Goal: Task Accomplishment & Management: Complete application form

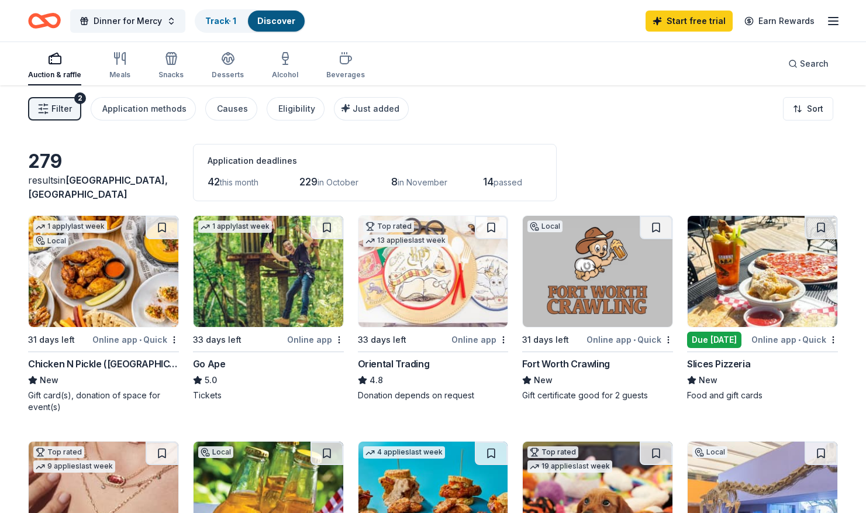
scroll to position [148, 0]
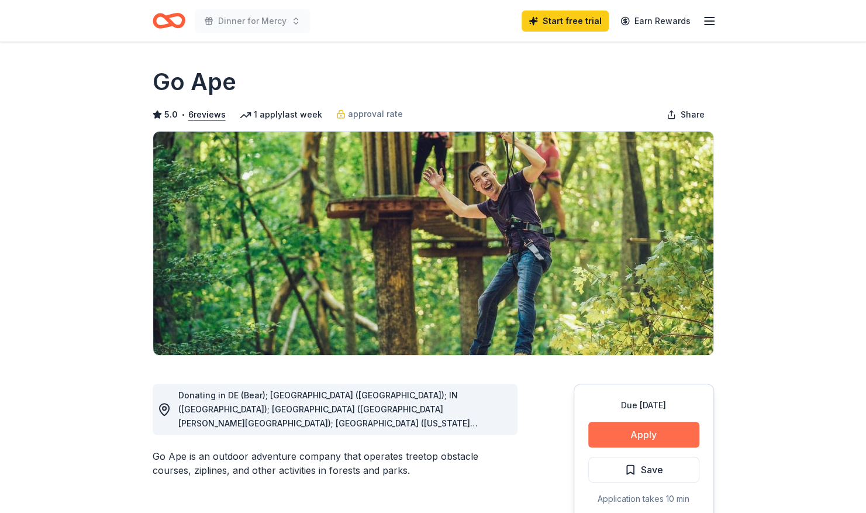
click at [635, 435] on button "Apply" at bounding box center [643, 434] width 111 height 26
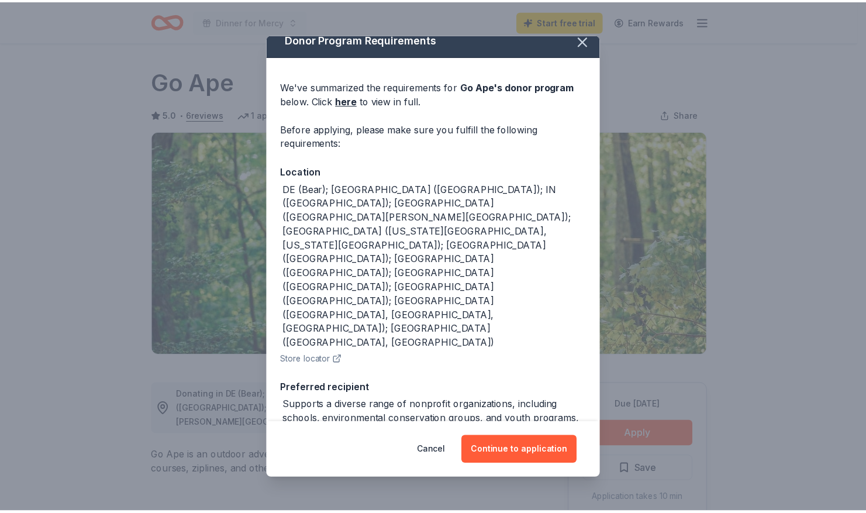
scroll to position [12, 0]
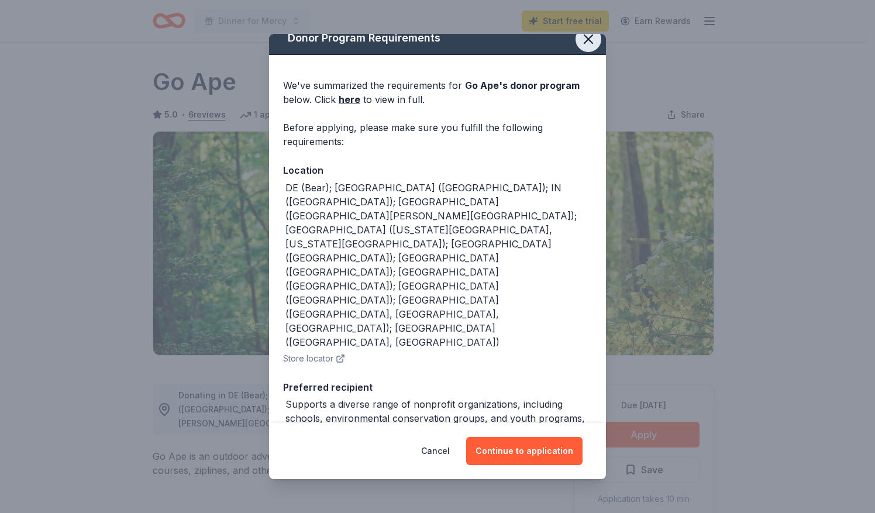
click at [584, 40] on icon "button" at bounding box center [588, 39] width 8 height 8
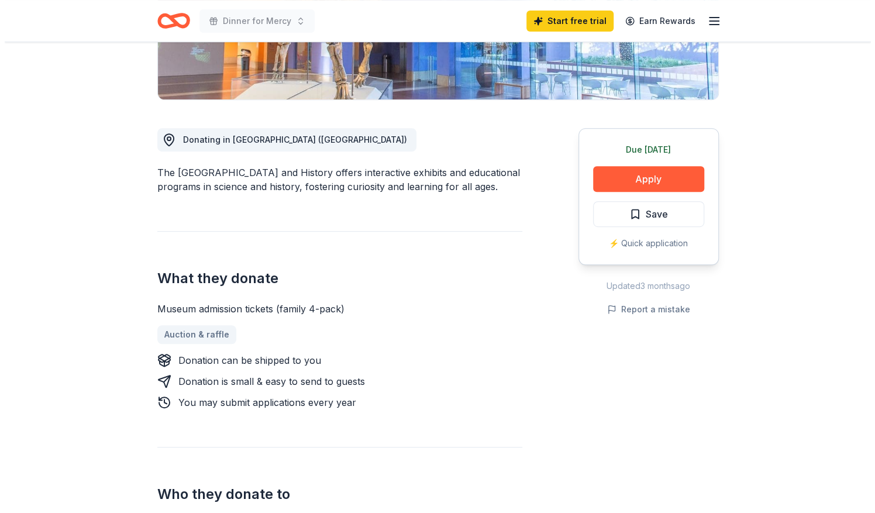
scroll to position [258, 0]
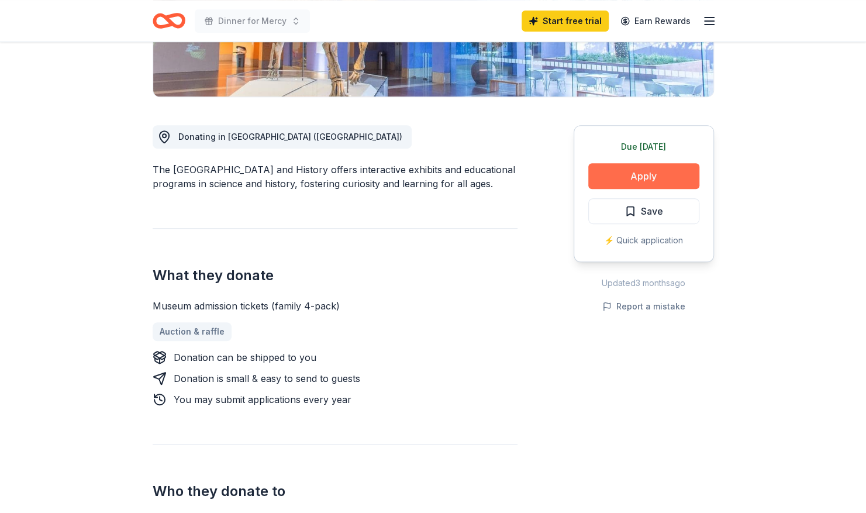
click at [617, 171] on button "Apply" at bounding box center [643, 176] width 111 height 26
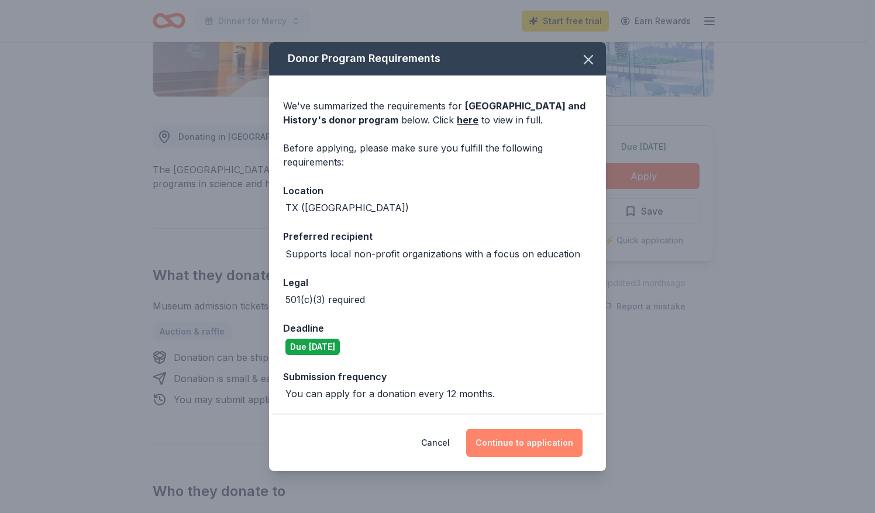
click at [495, 447] on button "Continue to application" at bounding box center [524, 443] width 116 height 28
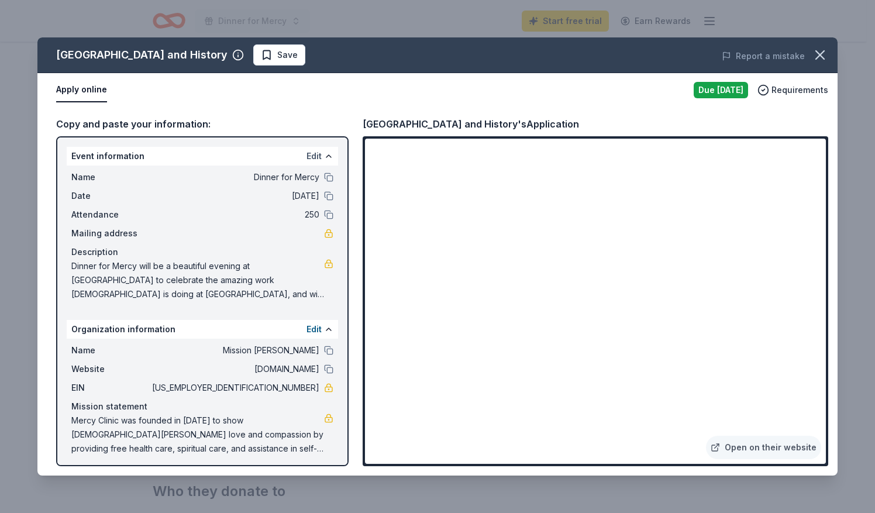
click at [306, 154] on button "Edit" at bounding box center [313, 156] width 15 height 14
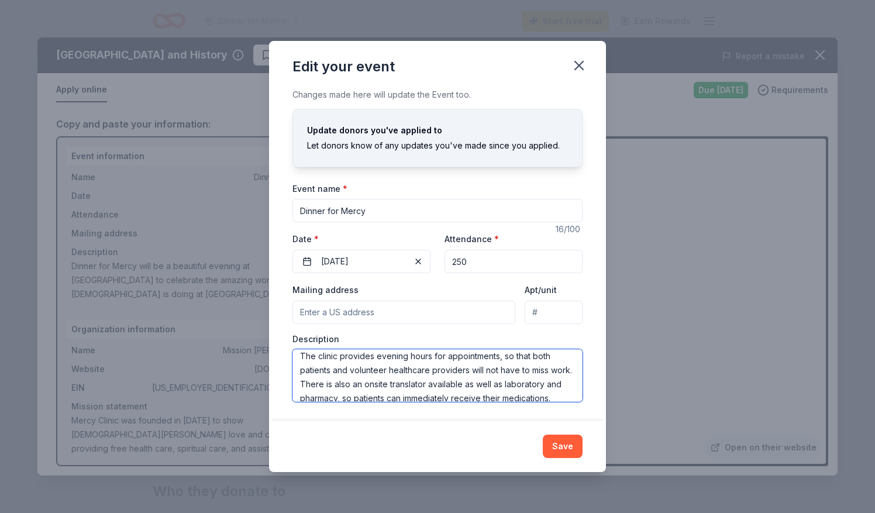
scroll to position [112, 0]
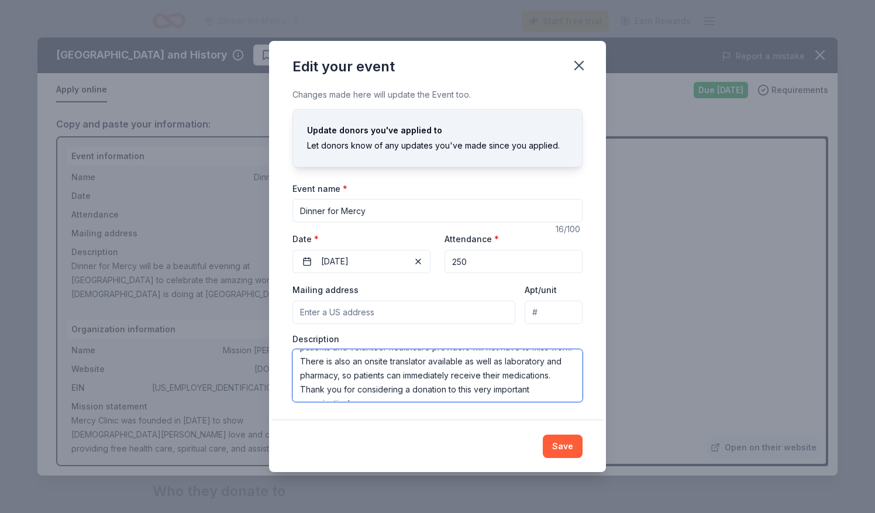
drag, startPoint x: 298, startPoint y: 360, endPoint x: 484, endPoint y: 409, distance: 192.3
click at [484, 409] on div "Changes made here will update the Event too. Update donors you've applied to Le…" at bounding box center [437, 254] width 337 height 333
click at [557, 444] on button "Save" at bounding box center [563, 445] width 40 height 23
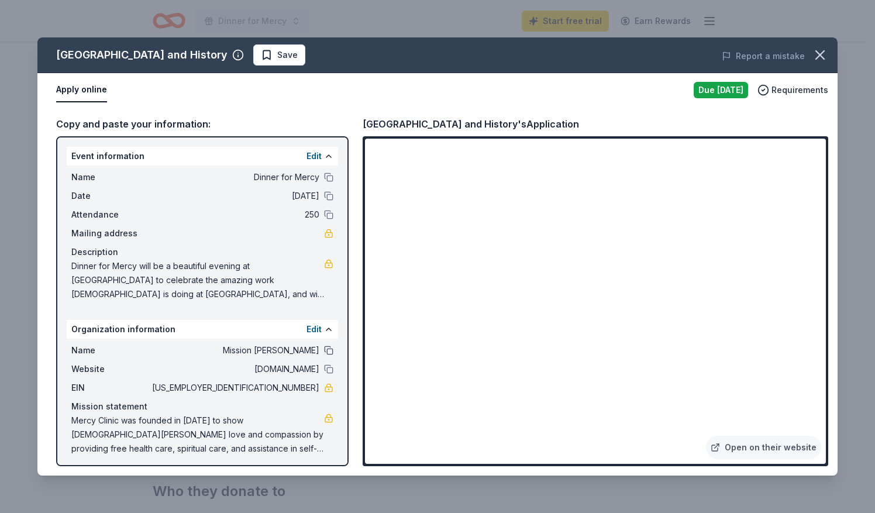
click at [324, 350] on button at bounding box center [328, 349] width 9 height 9
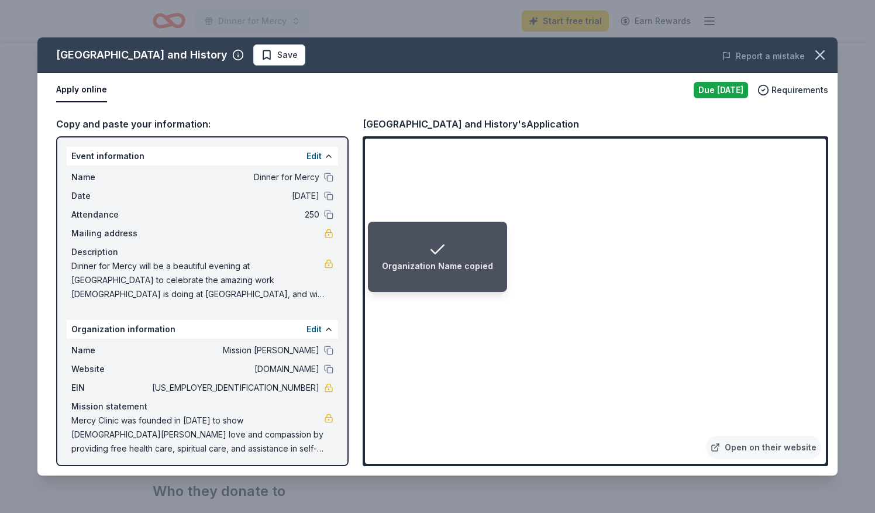
click at [420, 260] on div "Organization Name copied" at bounding box center [437, 266] width 111 height 14
click at [430, 262] on div "Organization Name copied" at bounding box center [437, 266] width 111 height 14
click at [448, 262] on div "Organization Name copied" at bounding box center [437, 266] width 111 height 14
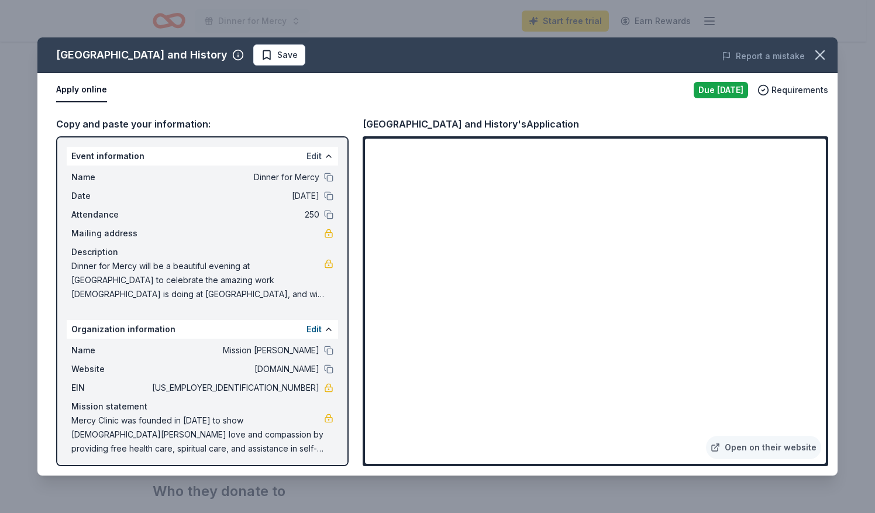
click at [306, 152] on button "Edit" at bounding box center [313, 156] width 15 height 14
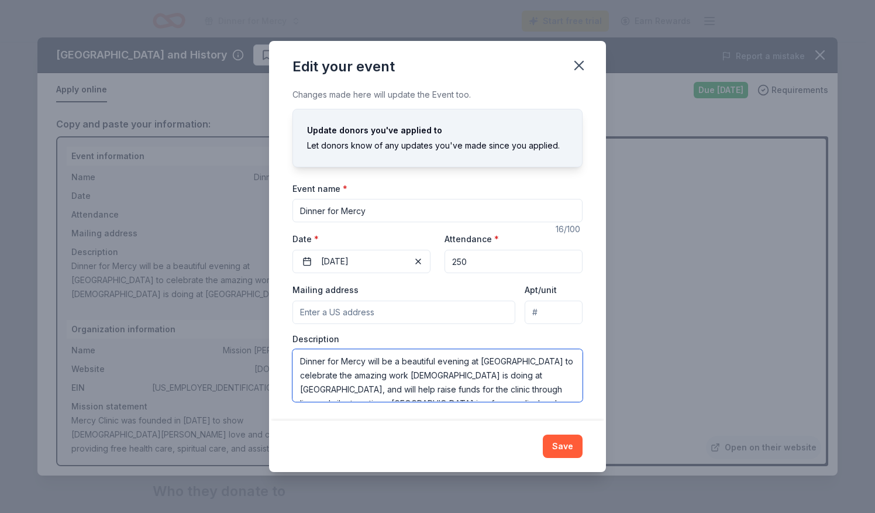
click at [295, 358] on textarea "Dinner for Mercy will be a beautiful evening at [GEOGRAPHIC_DATA] to celebrate …" at bounding box center [437, 375] width 290 height 53
drag, startPoint x: 295, startPoint y: 358, endPoint x: 500, endPoint y: 409, distance: 211.5
click at [500, 409] on div "Changes made here will update the Event too. Update donors you've applied to Le…" at bounding box center [437, 254] width 337 height 333
click at [552, 445] on button "Save" at bounding box center [563, 445] width 40 height 23
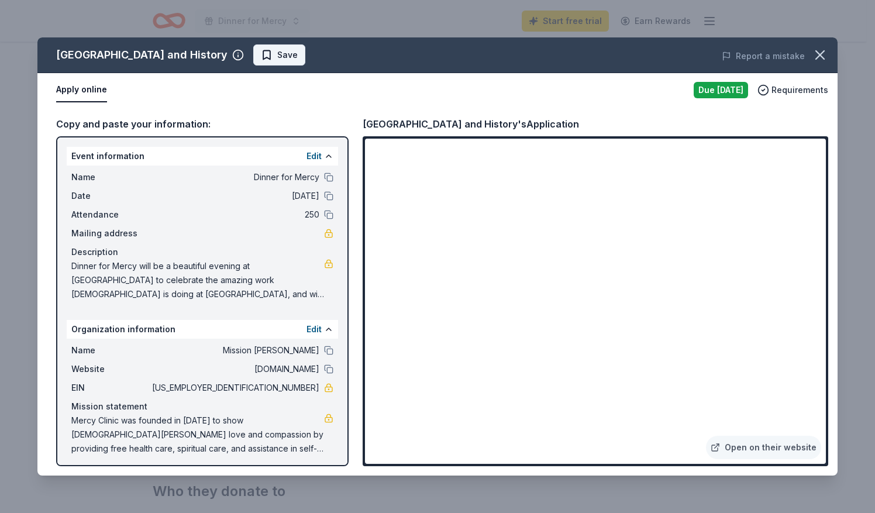
click at [298, 53] on span "Save" at bounding box center [279, 55] width 37 height 14
click at [824, 56] on icon "button" at bounding box center [819, 55] width 16 height 16
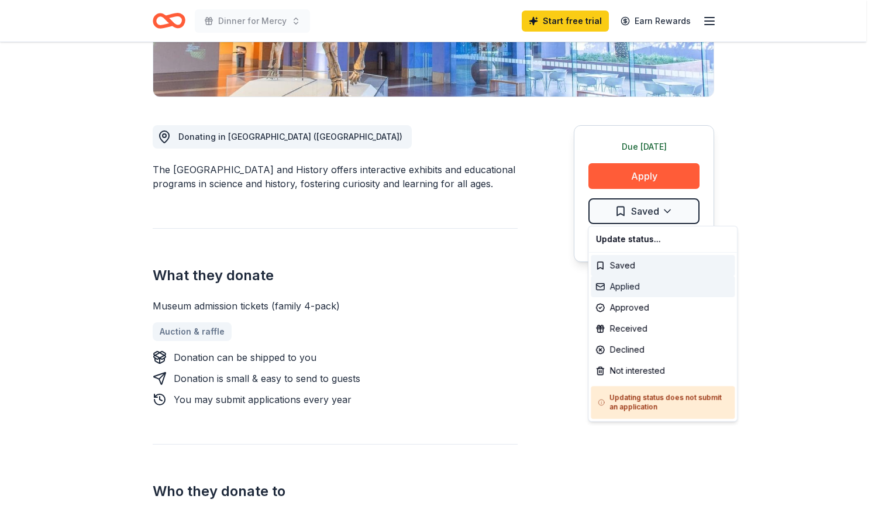
click at [626, 284] on div "Applied" at bounding box center [662, 286] width 144 height 21
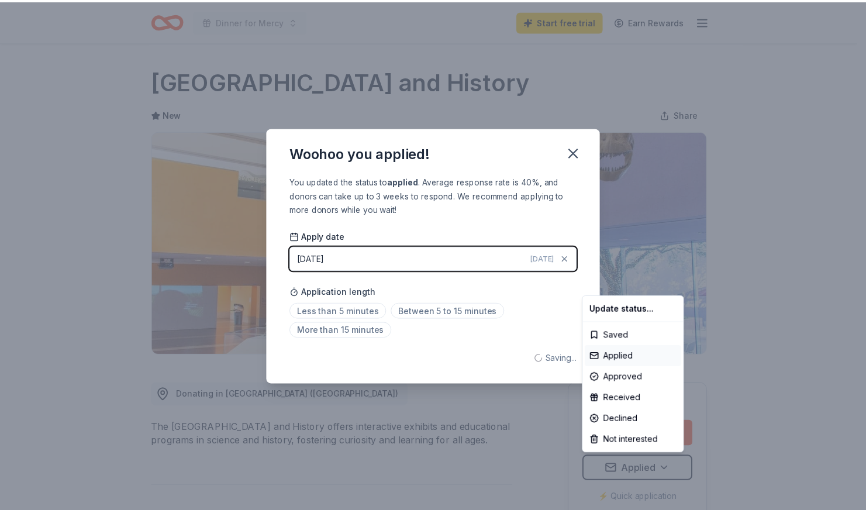
scroll to position [0, 0]
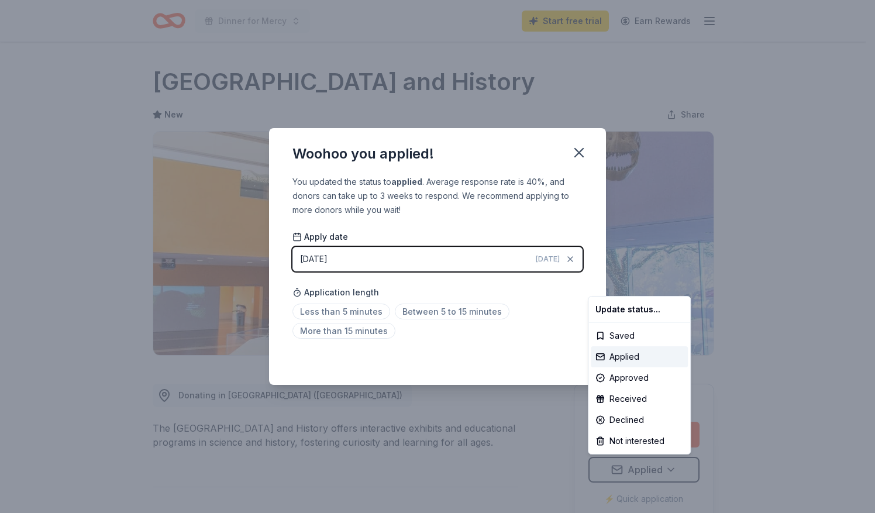
click at [338, 312] on html "Dinner for Mercy Start free trial Earn Rewards Due [DATE] Share [GEOGRAPHIC_DAT…" at bounding box center [437, 256] width 875 height 513
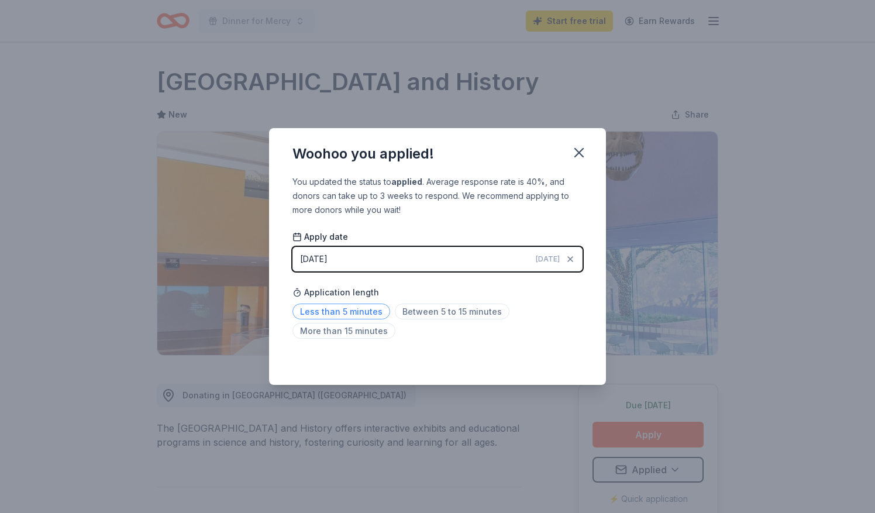
click at [351, 311] on span "Less than 5 minutes" at bounding box center [341, 311] width 98 height 16
click at [573, 154] on icon "button" at bounding box center [579, 152] width 16 height 16
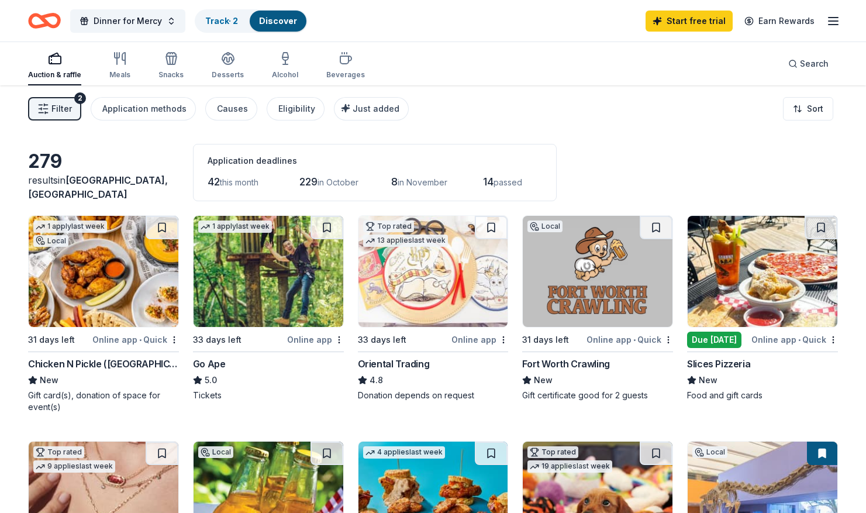
scroll to position [148, 0]
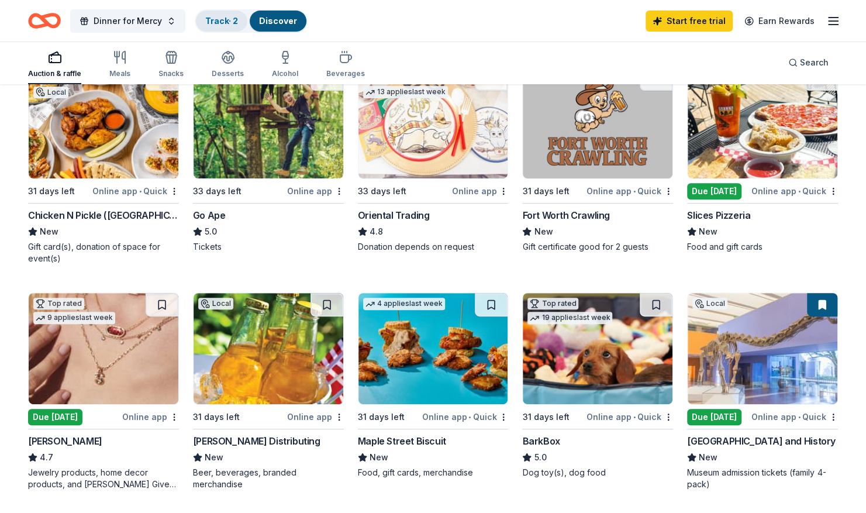
click at [200, 14] on div "Track · 2" at bounding box center [221, 21] width 51 height 21
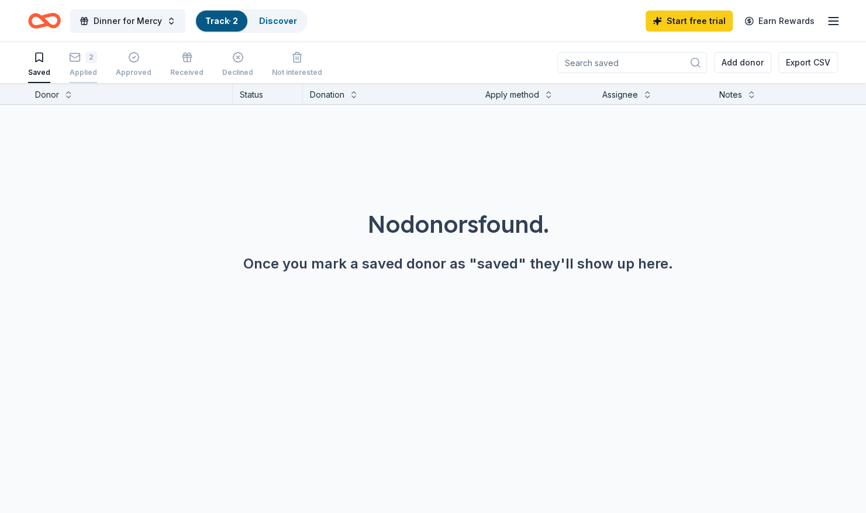
click at [81, 63] on div "2 Applied" at bounding box center [83, 64] width 28 height 26
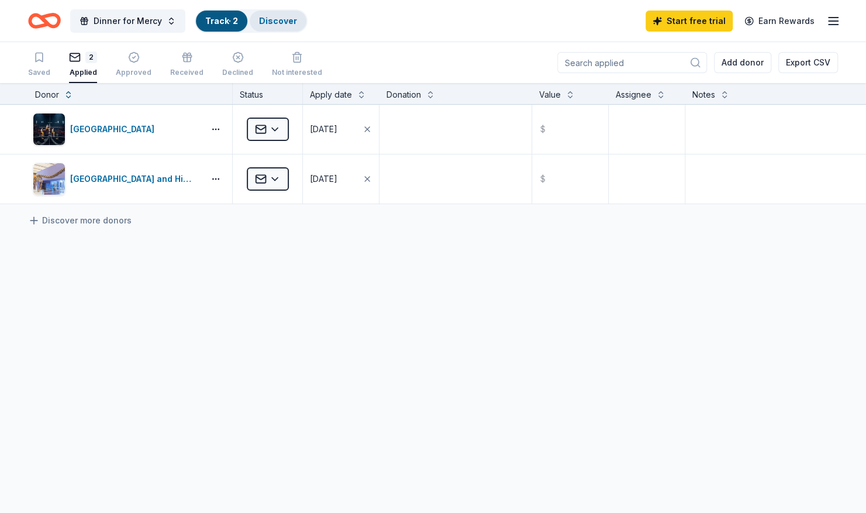
click at [274, 20] on link "Discover" at bounding box center [278, 21] width 38 height 10
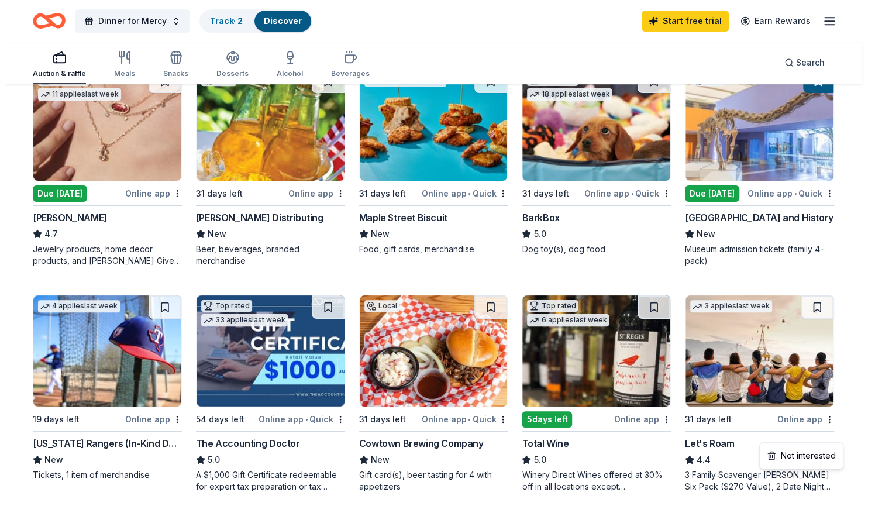
scroll to position [354, 0]
